Goal: Task Accomplishment & Management: Use online tool/utility

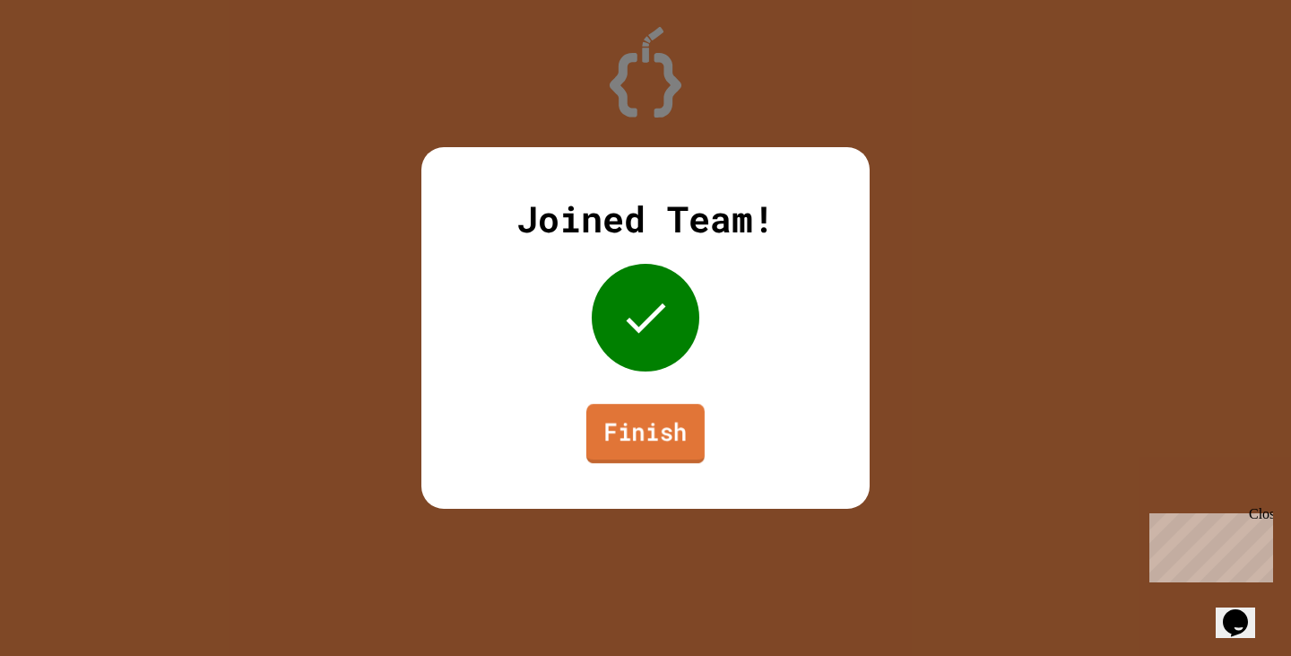
click at [639, 444] on link "Finish" at bounding box center [646, 433] width 118 height 59
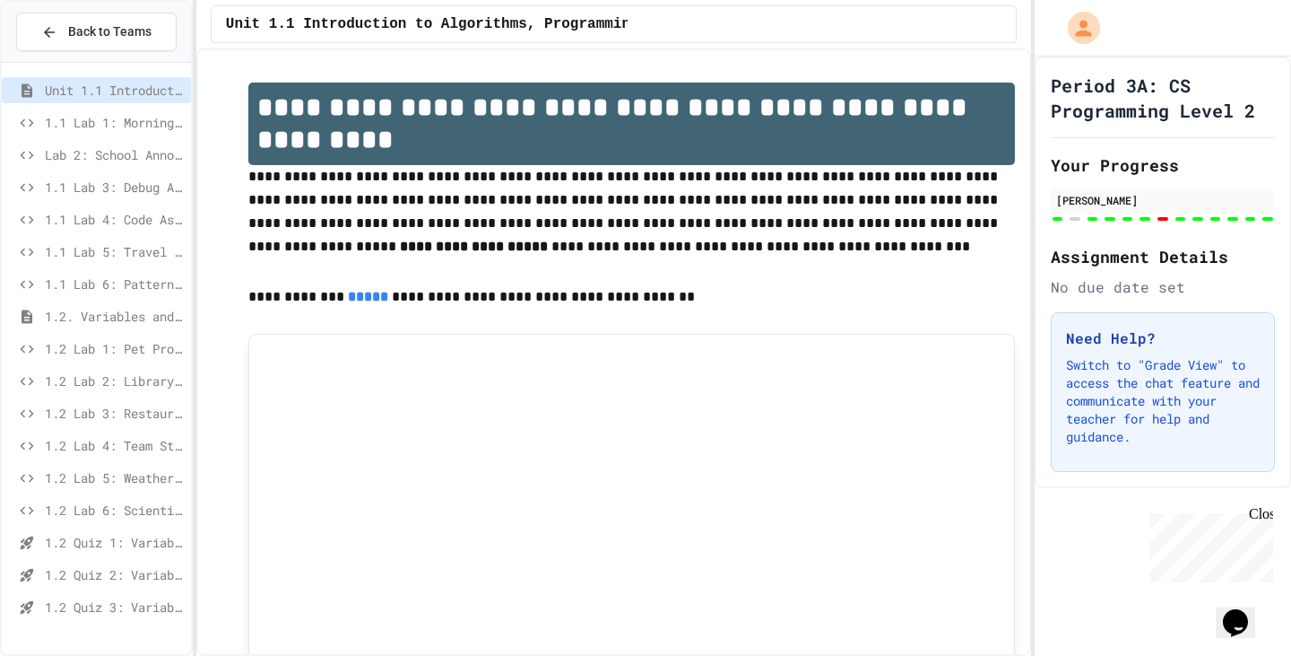
click at [116, 595] on div "1.2 Quiz 3: Variables and Data Types" at bounding box center [96, 607] width 189 height 26
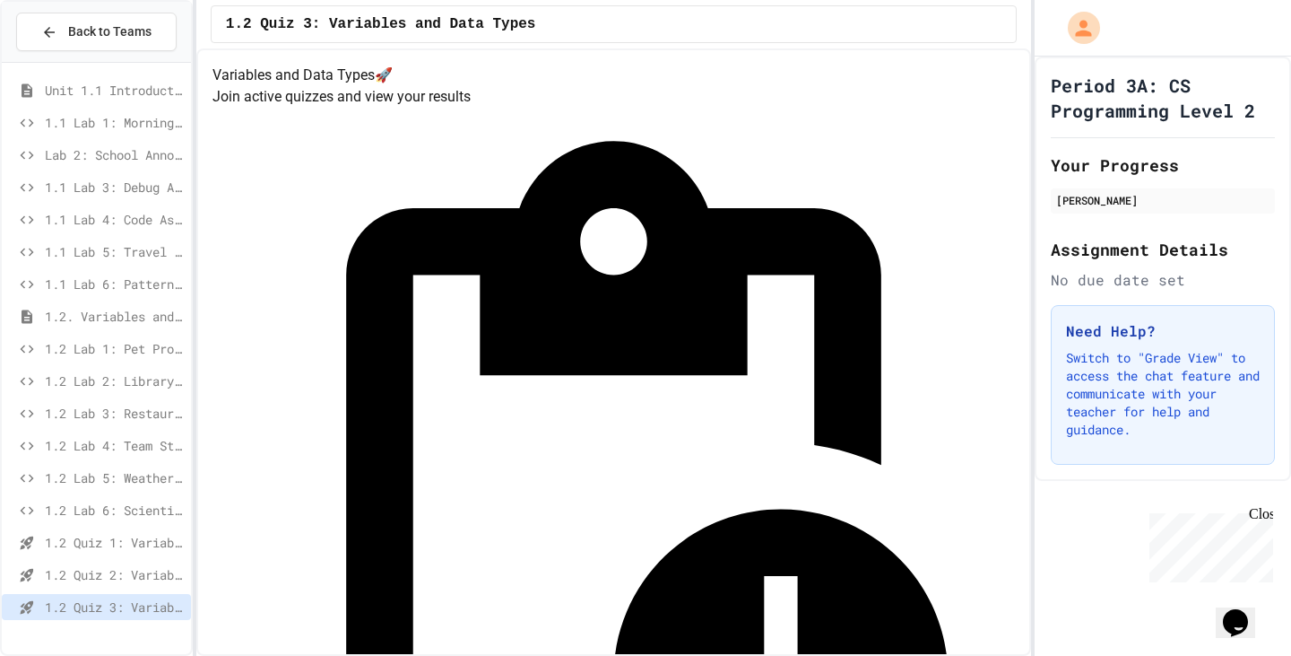
click at [124, 569] on span "1.2 Quiz 2: Variables and Data Types" at bounding box center [114, 574] width 139 height 19
